Goal: Register for event/course

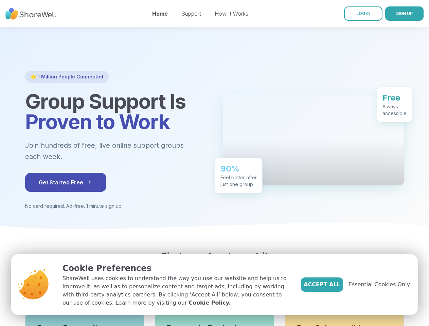
click at [215, 163] on div "90% Feel better after just one group" at bounding box center [239, 176] width 48 height 36
click at [396, 14] on span "SIGN UP" at bounding box center [404, 13] width 17 height 5
click at [51, 182] on span "Get Started Free" at bounding box center [66, 182] width 54 height 8
click at [214, 163] on div "🌟 1 Million People Connected Group Support Is Proven to Work Join hundreds of f…" at bounding box center [214, 140] width 379 height 139
click at [396, 14] on span "SIGN UP" at bounding box center [404, 13] width 17 height 5
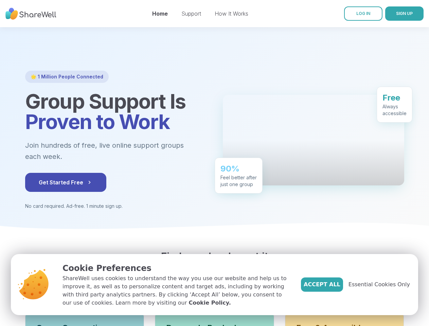
click at [51, 182] on span "Get Started Free" at bounding box center [66, 182] width 54 height 8
click at [383, 285] on span "Essential Cookies Only" at bounding box center [378, 284] width 61 height 8
